Goal: Transaction & Acquisition: Book appointment/travel/reservation

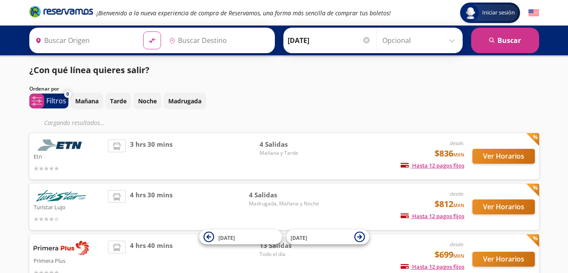
type input "[GEOGRAPHIC_DATA], [GEOGRAPHIC_DATA]"
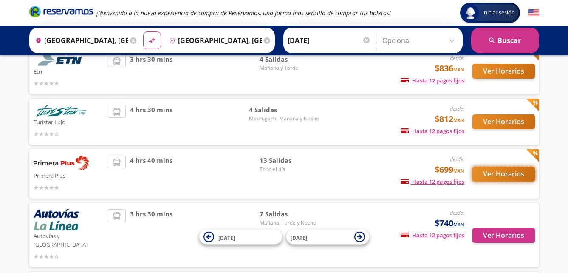
click at [491, 178] on button "Ver Horarios" at bounding box center [503, 173] width 62 height 15
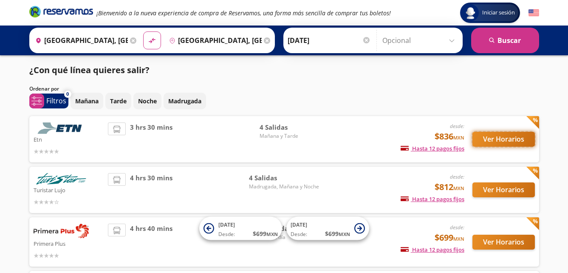
click at [482, 139] on button "Ver Horarios" at bounding box center [503, 139] width 62 height 15
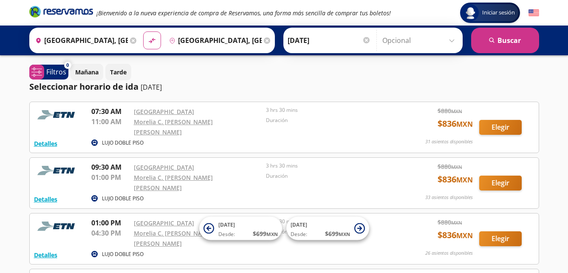
scroll to position [42, 0]
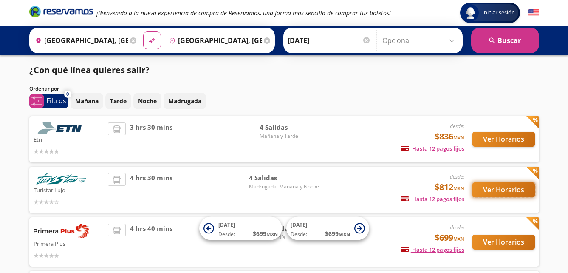
click at [513, 191] on button "Ver Horarios" at bounding box center [503, 189] width 62 height 15
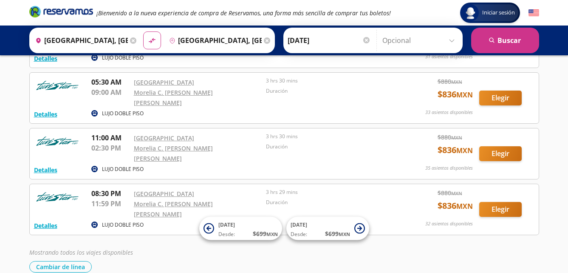
scroll to position [105, 0]
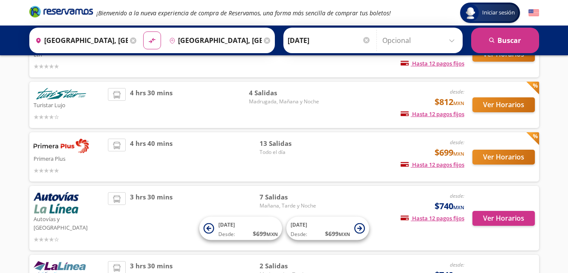
scroll to position [161, 0]
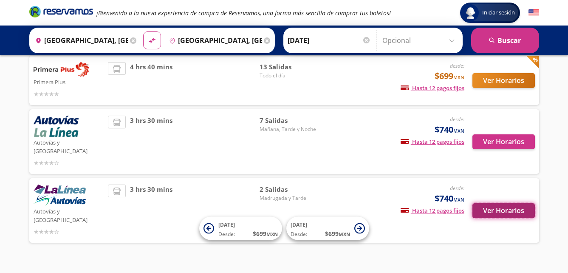
click at [481, 203] on button "Ver Horarios" at bounding box center [503, 210] width 62 height 15
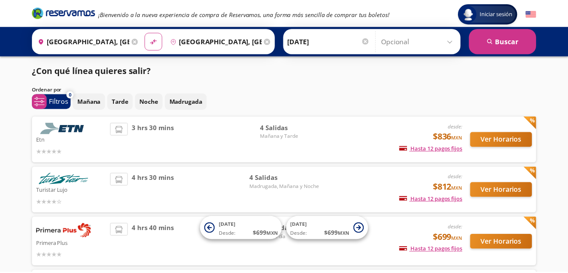
scroll to position [161, 0]
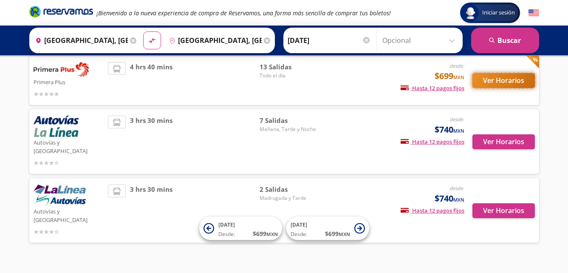
click at [506, 81] on button "Ver Horarios" at bounding box center [503, 80] width 62 height 15
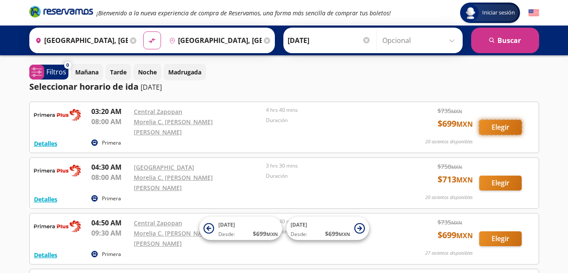
click at [509, 125] on button "Elegir" at bounding box center [500, 127] width 42 height 15
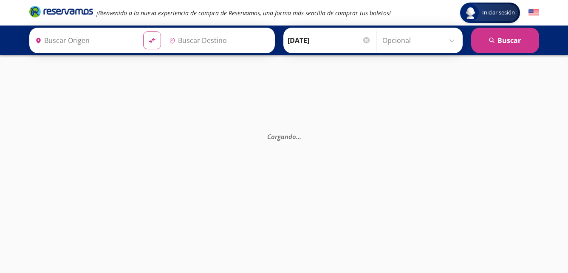
type input "[GEOGRAPHIC_DATA], [GEOGRAPHIC_DATA]"
